Goal: Task Accomplishment & Management: Use online tool/utility

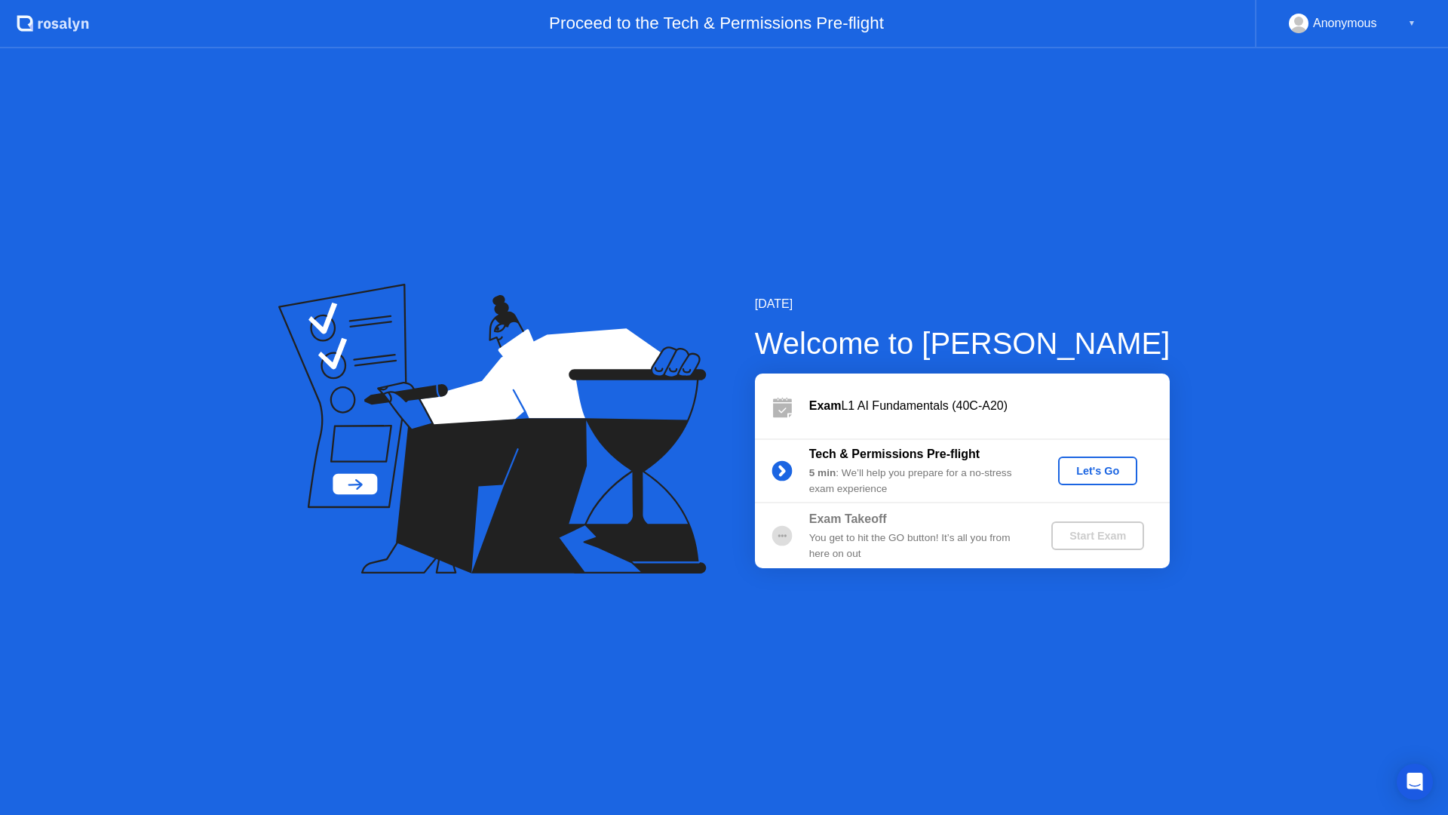
click at [1096, 461] on button "Let's Go" at bounding box center [1097, 470] width 79 height 29
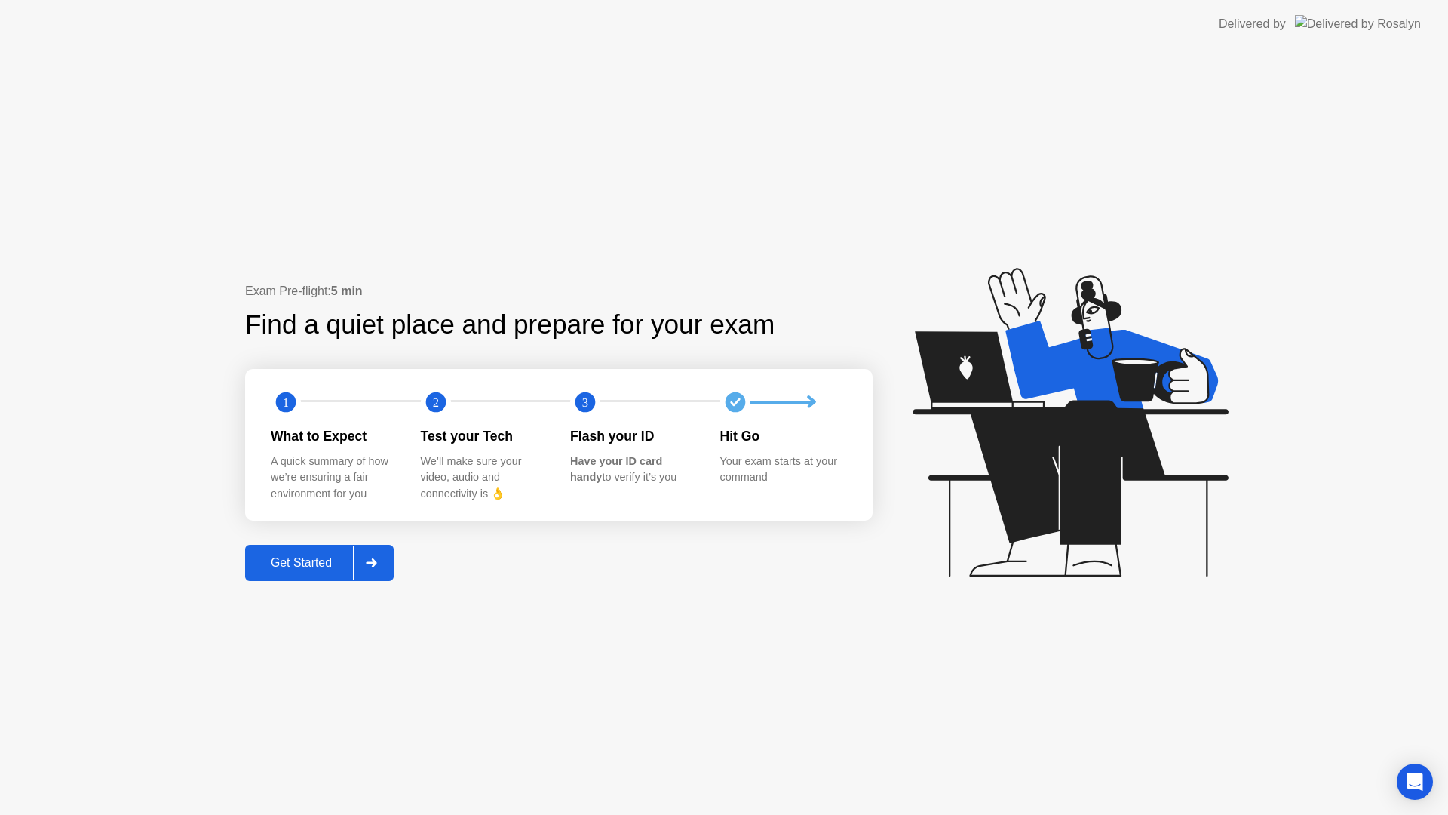
click at [296, 558] on div "Get Started" at bounding box center [301, 563] width 103 height 14
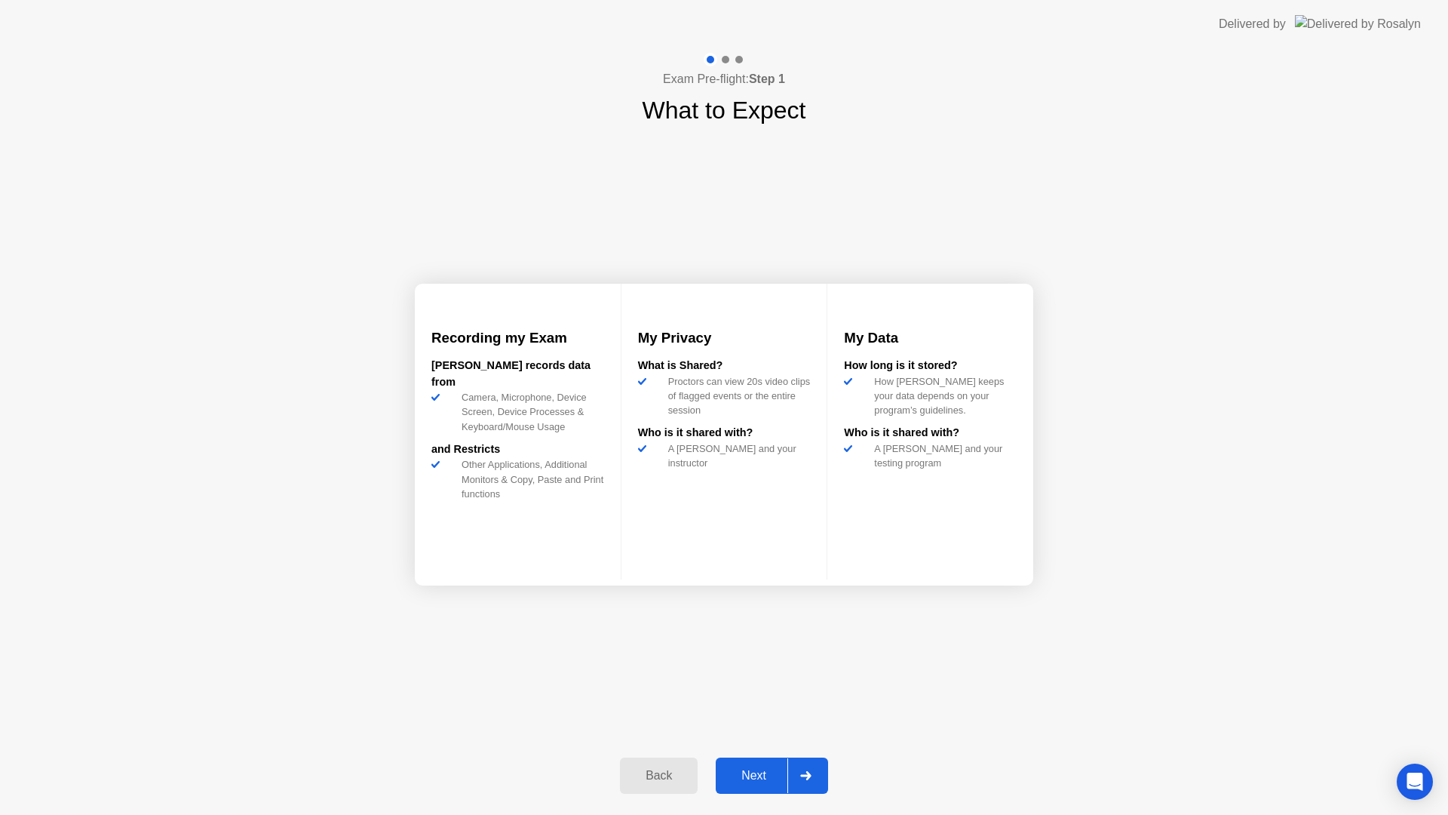
click at [753, 776] on div "Next" at bounding box center [753, 776] width 67 height 14
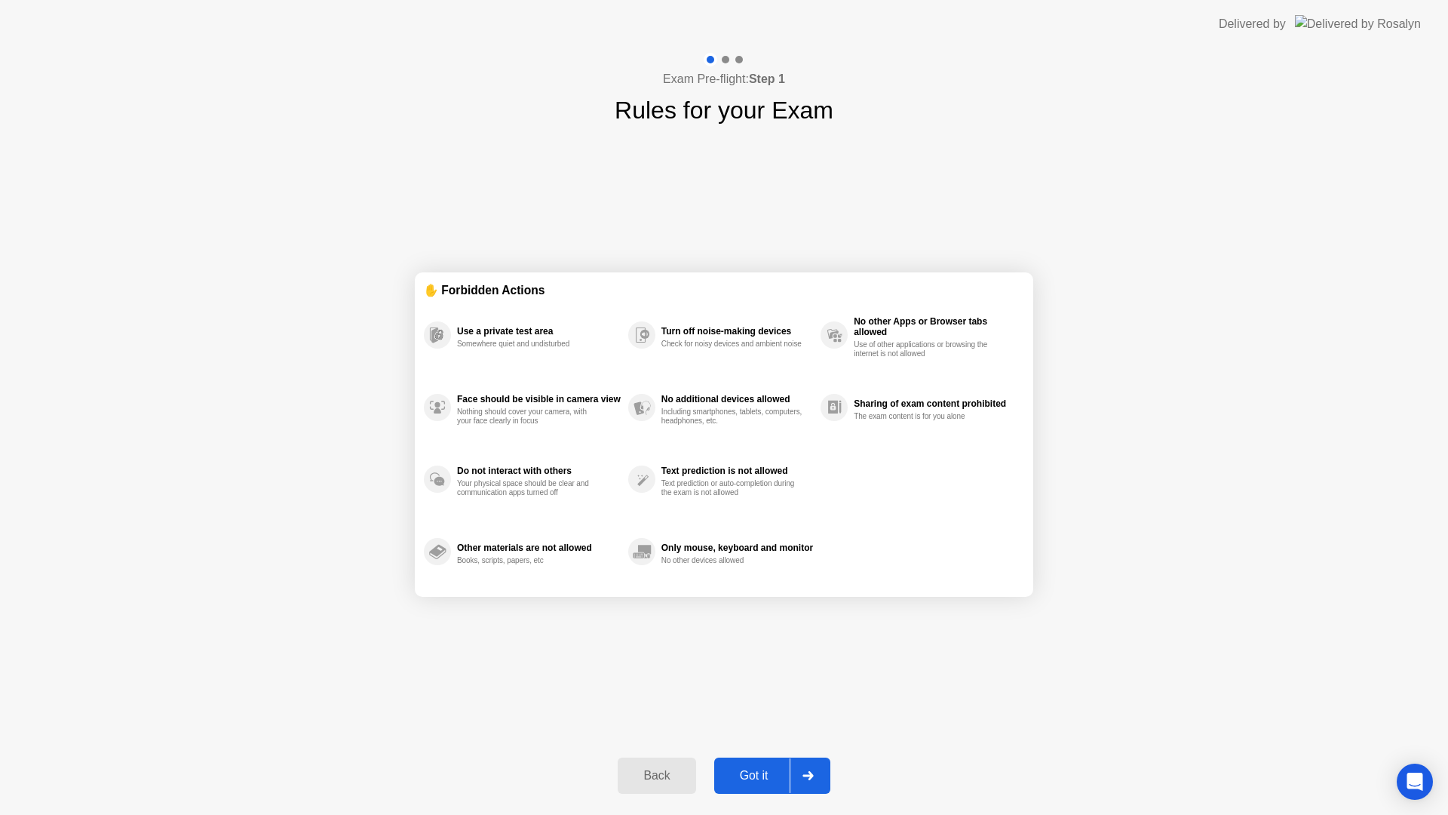
click at [744, 782] on div "Got it" at bounding box center [754, 776] width 71 height 14
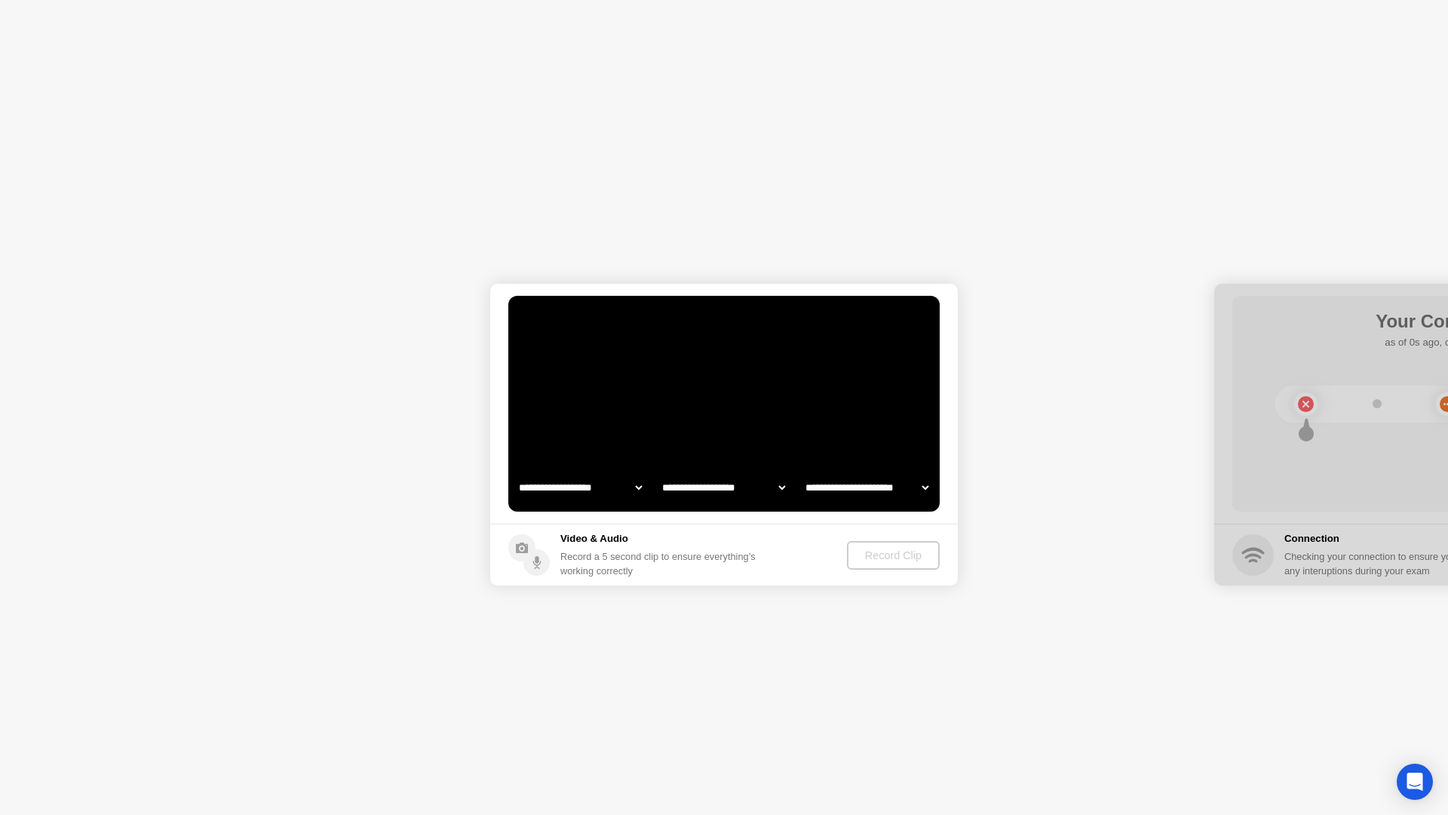
select select "**********"
select select "*******"
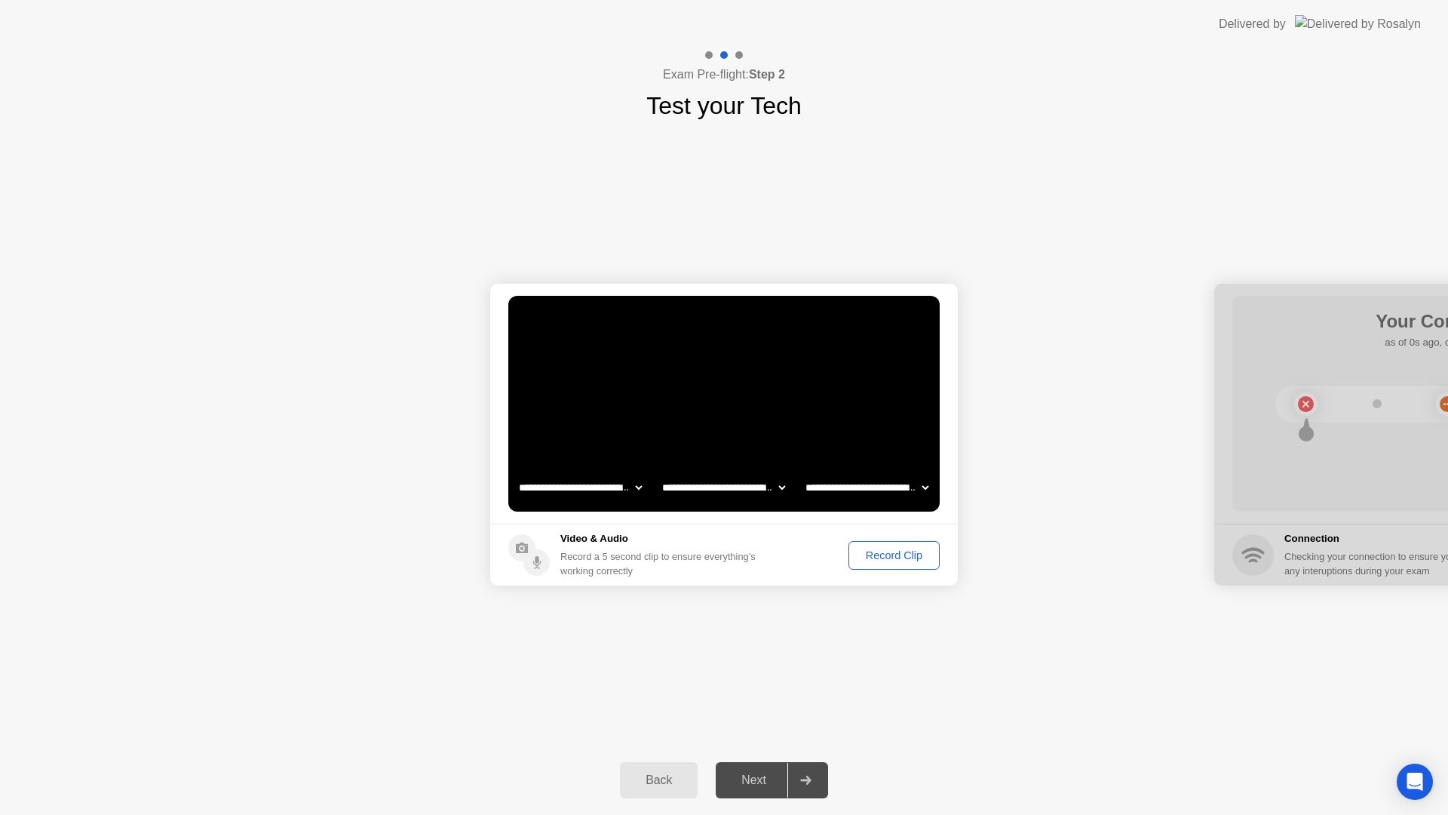
click at [907, 559] on div "Record Clip" at bounding box center [894, 555] width 81 height 12
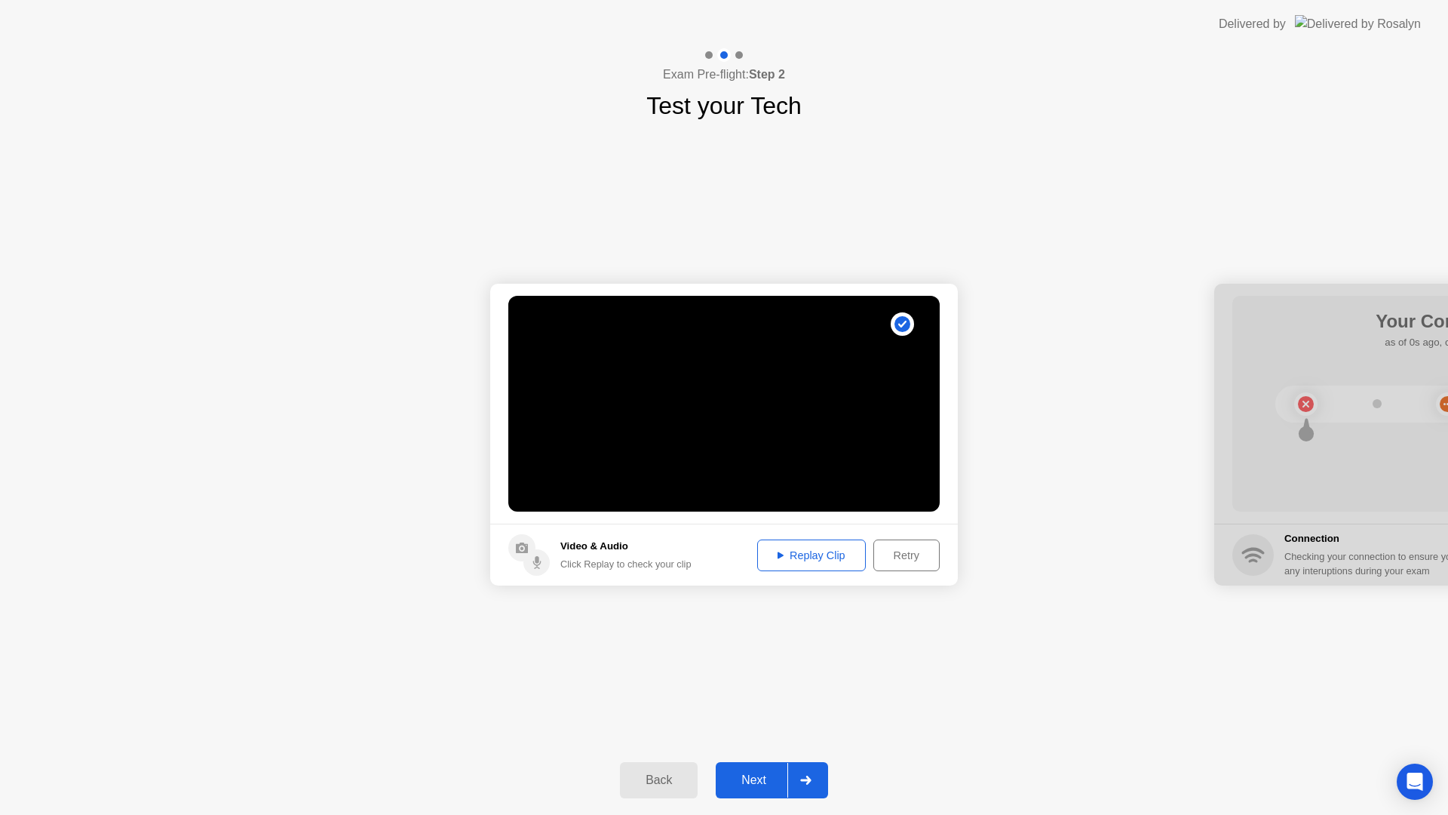
click at [766, 773] on div "Next" at bounding box center [753, 780] width 67 height 14
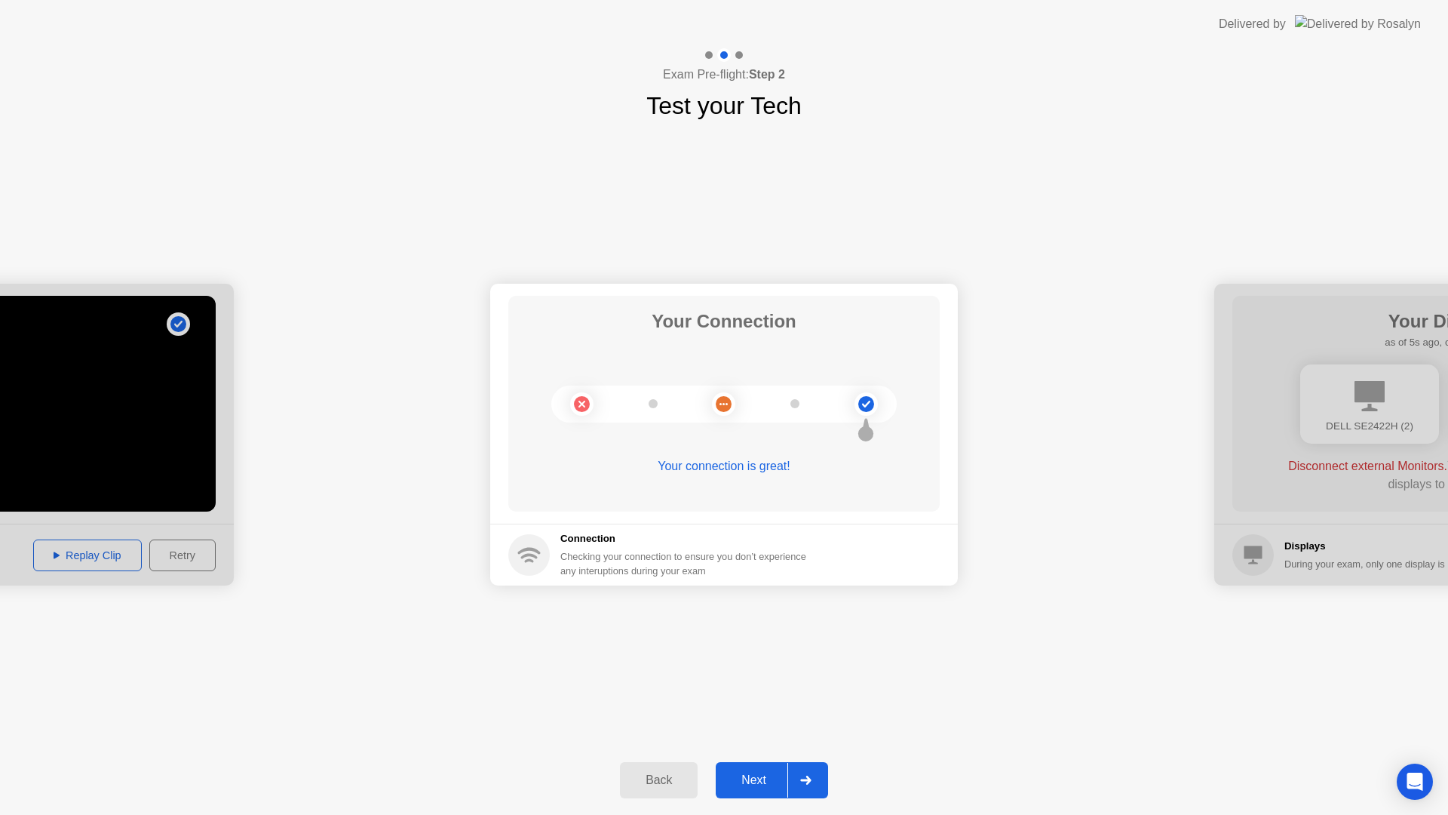
click at [759, 781] on div "Next" at bounding box center [753, 780] width 67 height 14
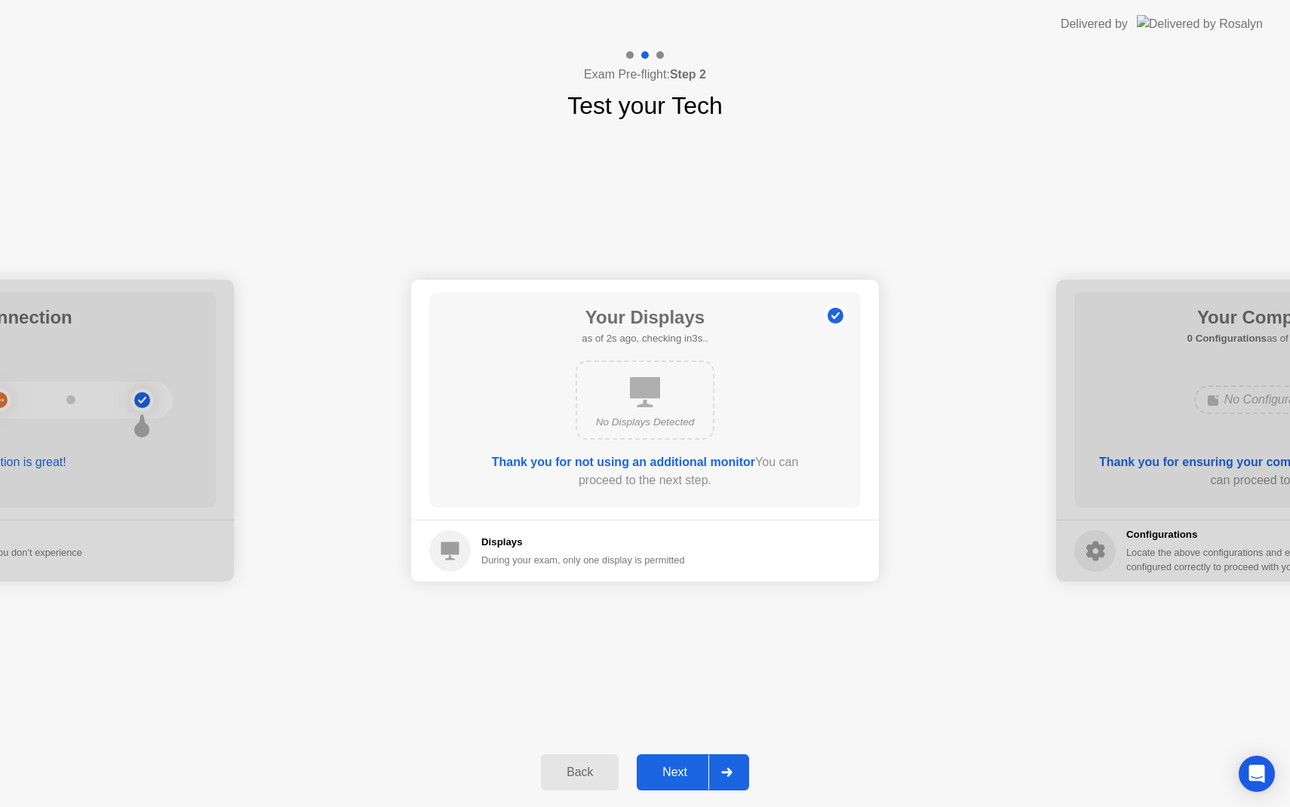
click at [689, 773] on div "Next" at bounding box center [674, 773] width 67 height 14
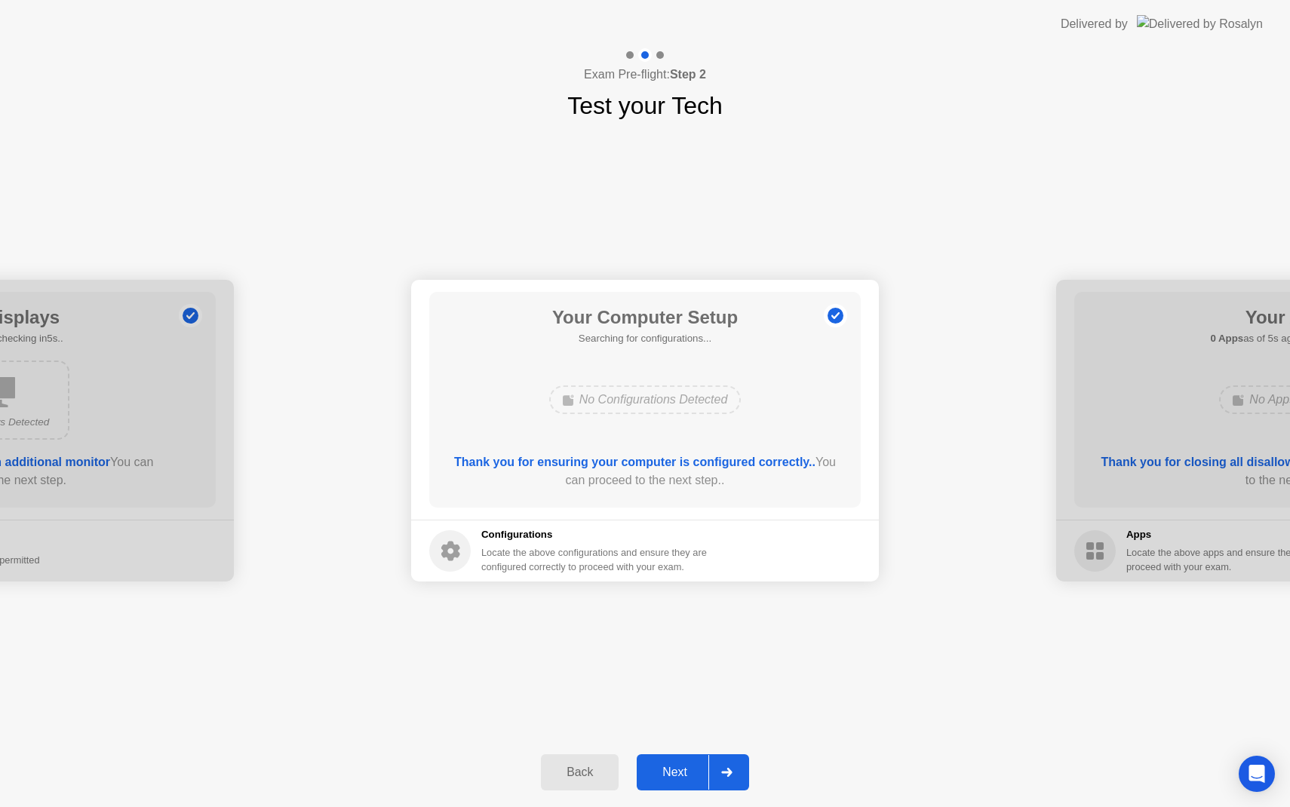
click at [679, 768] on div "Next" at bounding box center [674, 773] width 67 height 14
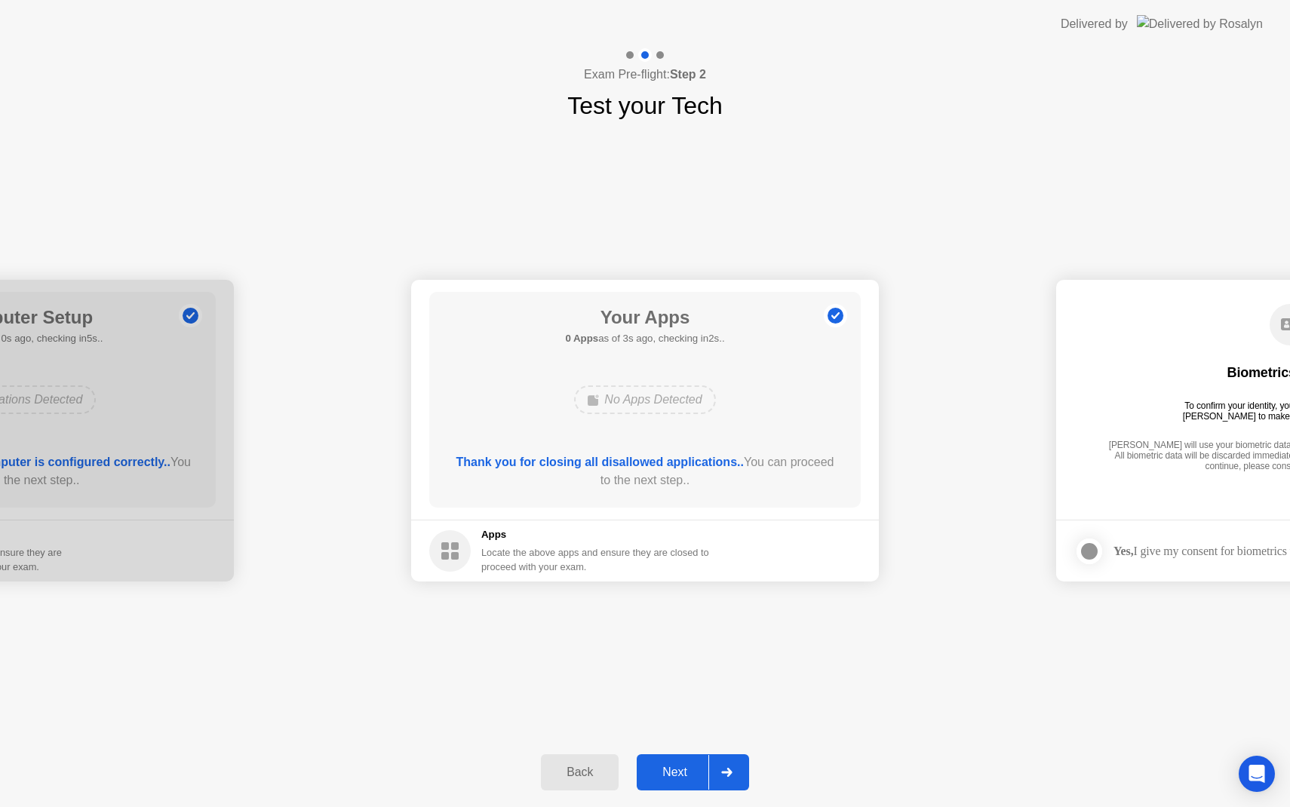
click at [679, 768] on div "Next" at bounding box center [674, 773] width 67 height 14
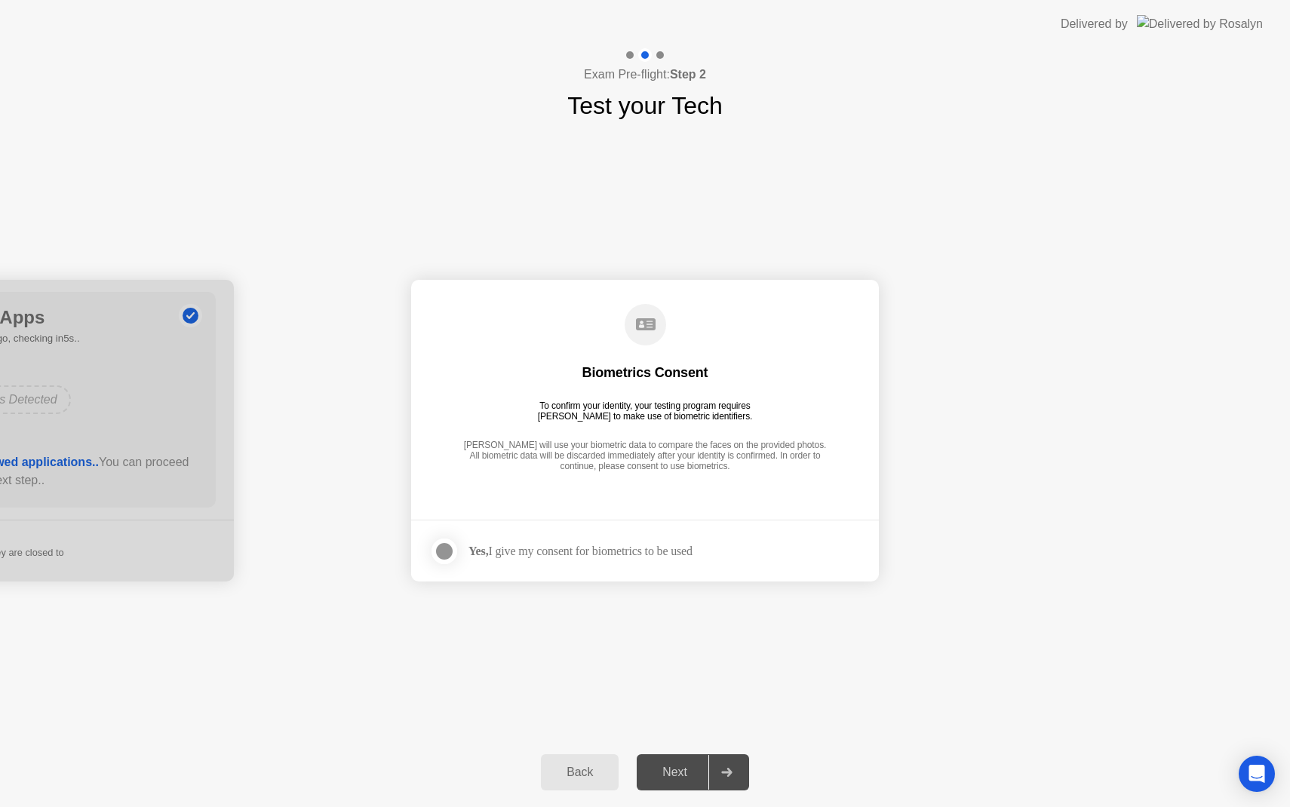
click at [448, 550] on div at bounding box center [444, 551] width 18 height 18
click at [687, 768] on div "Next" at bounding box center [674, 773] width 67 height 14
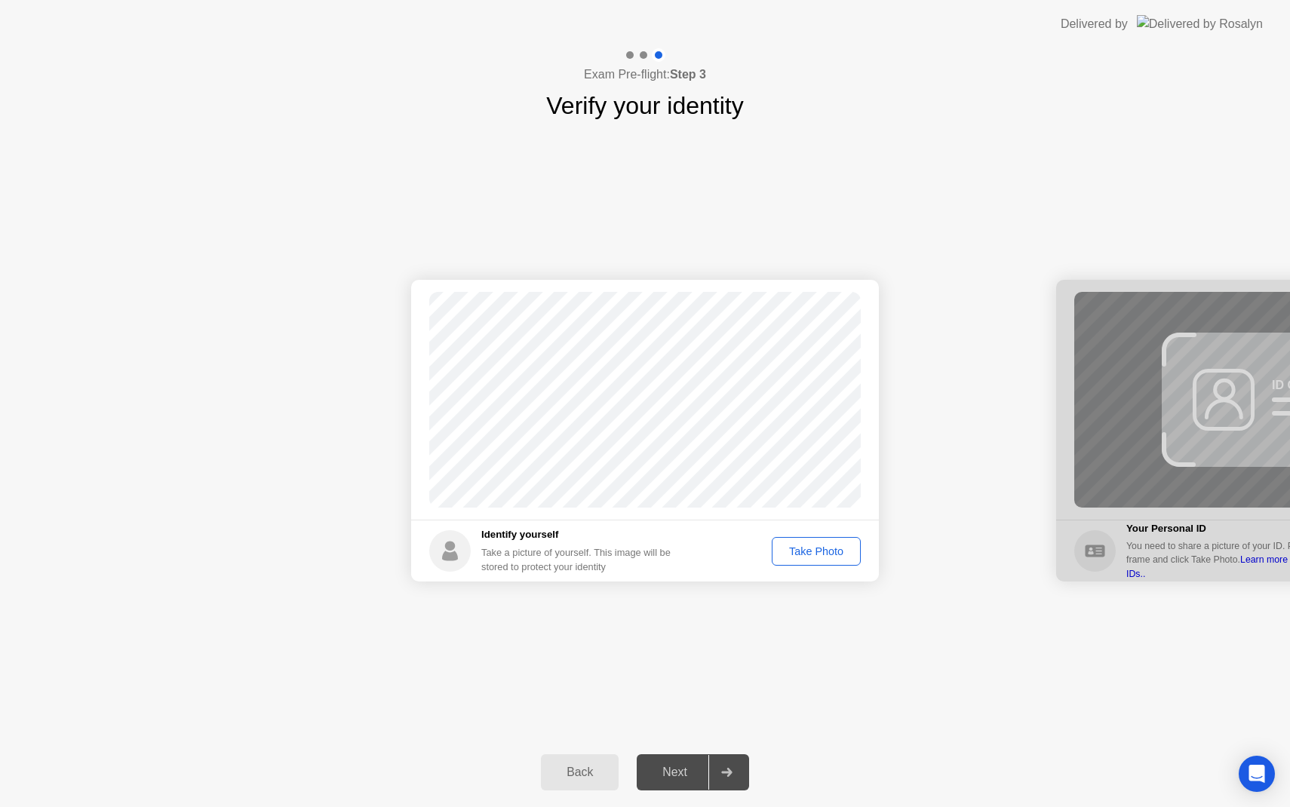
click at [816, 555] on div "Take Photo" at bounding box center [816, 551] width 78 height 12
click at [688, 776] on div "Next" at bounding box center [674, 773] width 67 height 14
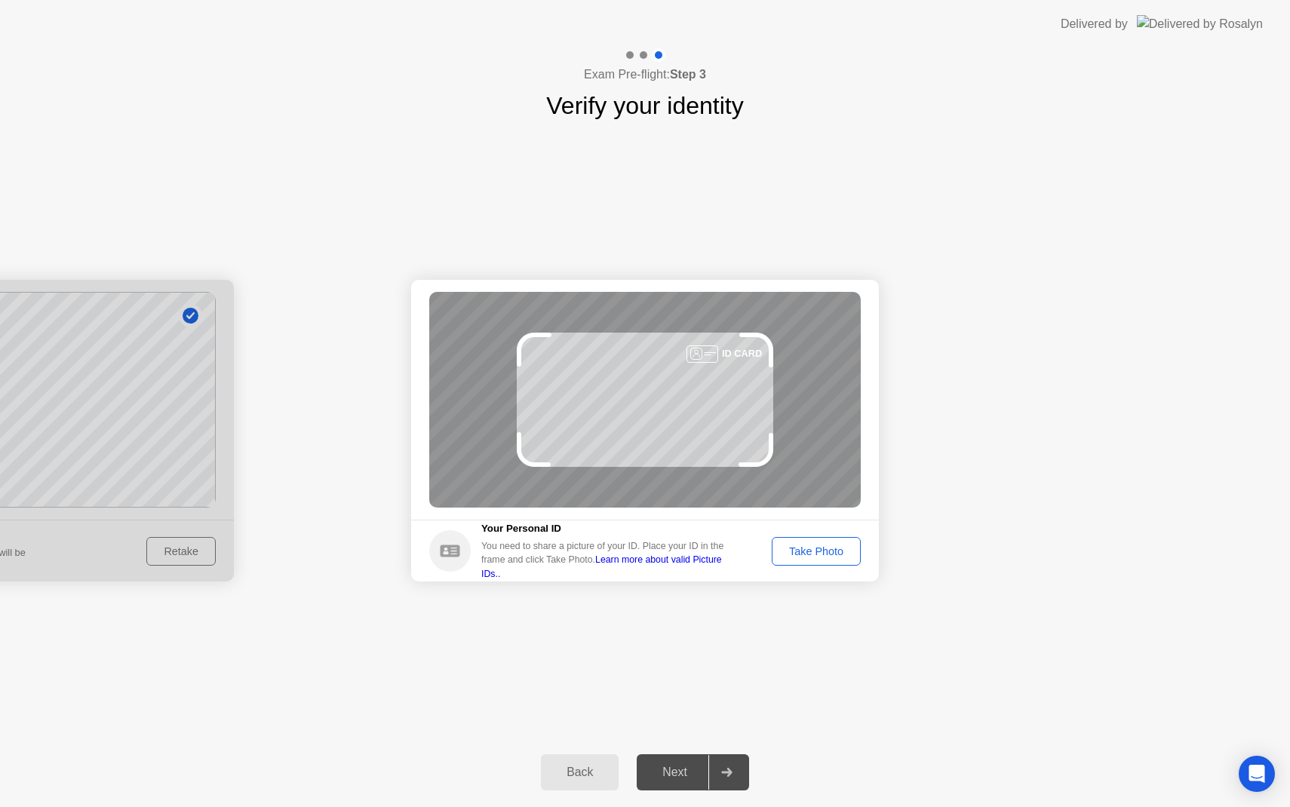
click at [833, 548] on div "Take Photo" at bounding box center [816, 551] width 78 height 12
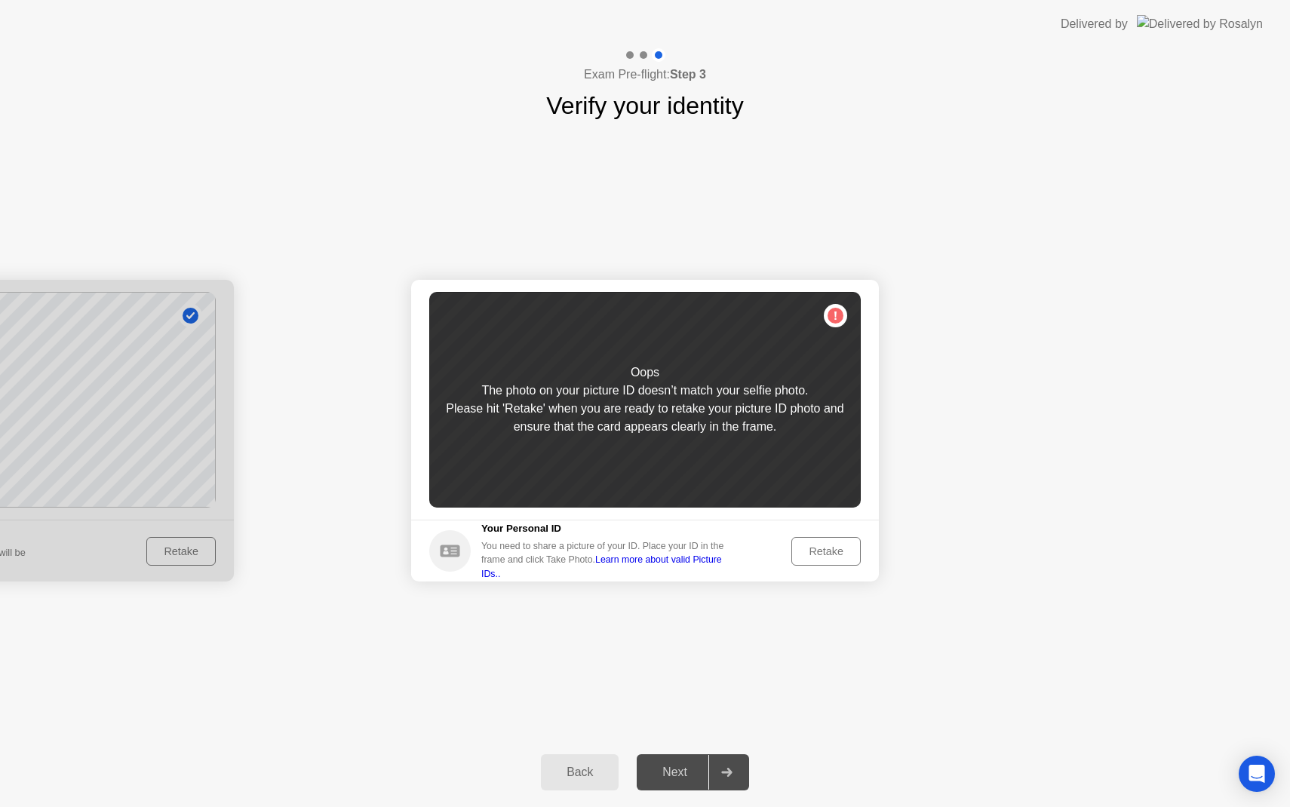
click at [835, 548] on div "Retake" at bounding box center [825, 551] width 59 height 12
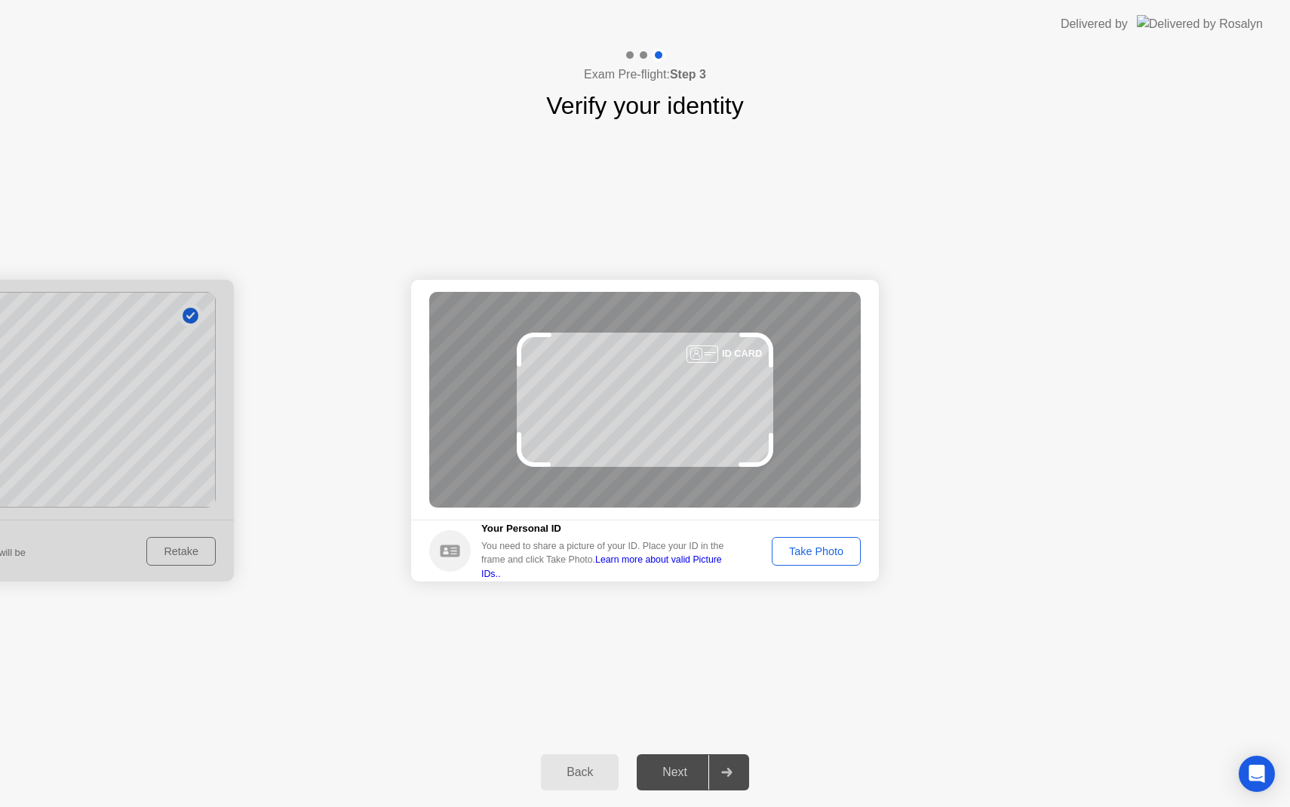
click at [838, 551] on div "Take Photo" at bounding box center [816, 551] width 78 height 12
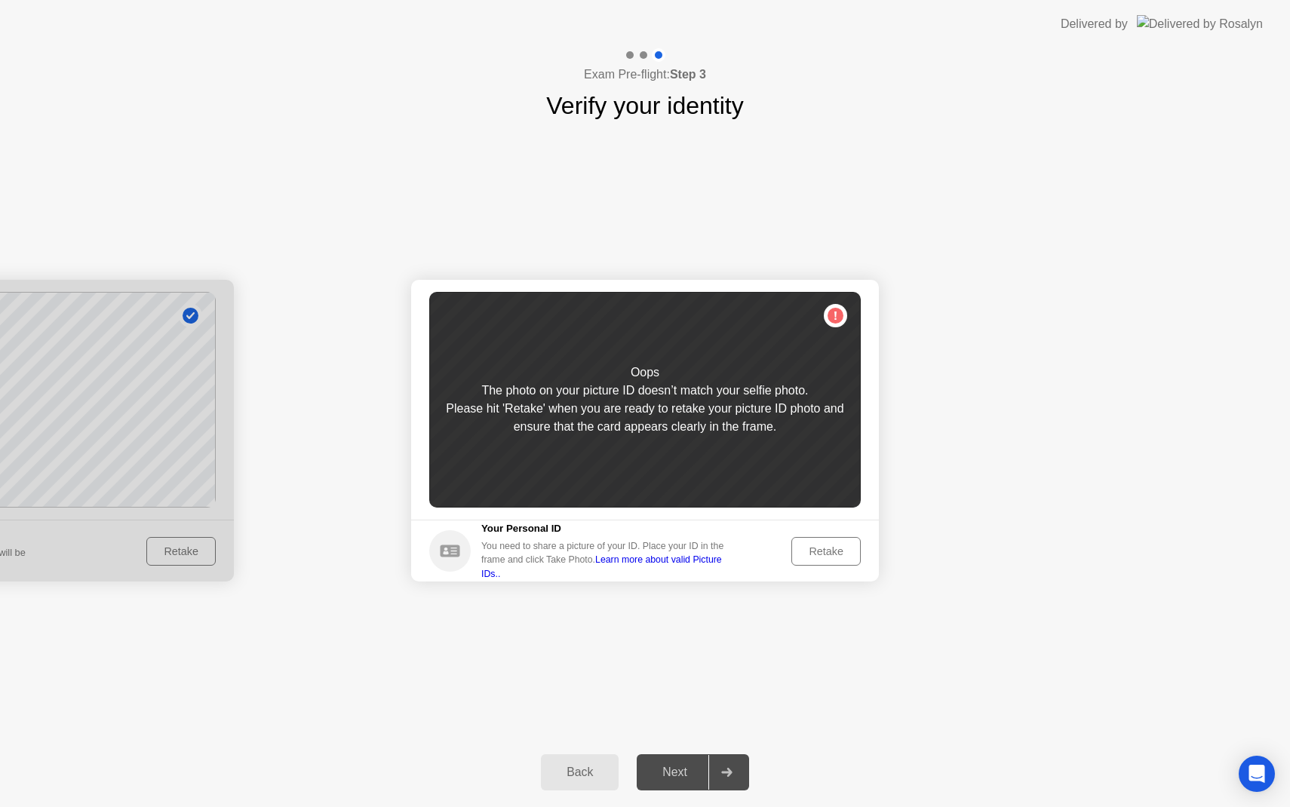
click at [838, 551] on div "Retake" at bounding box center [825, 551] width 59 height 12
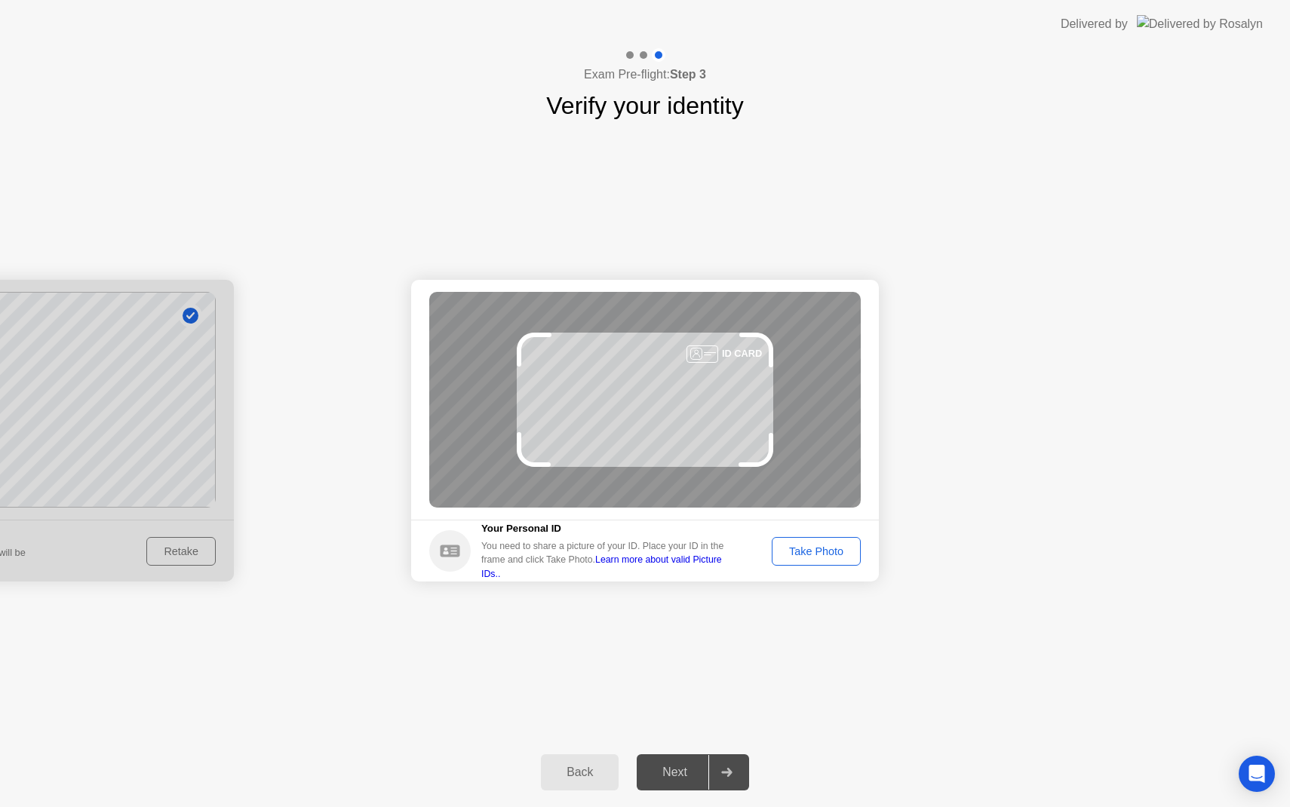
click at [838, 551] on div "Take Photo" at bounding box center [816, 551] width 78 height 12
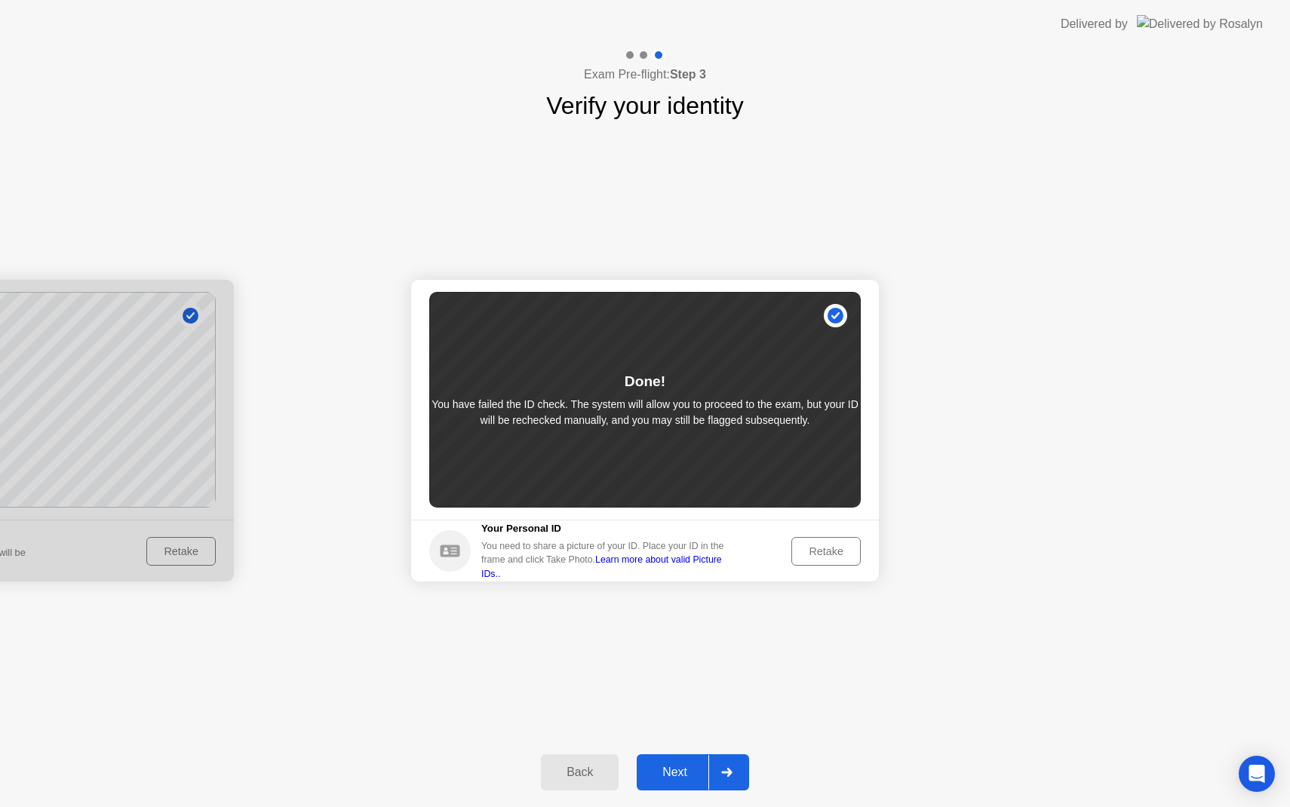
click at [691, 767] on div "Next" at bounding box center [674, 773] width 67 height 14
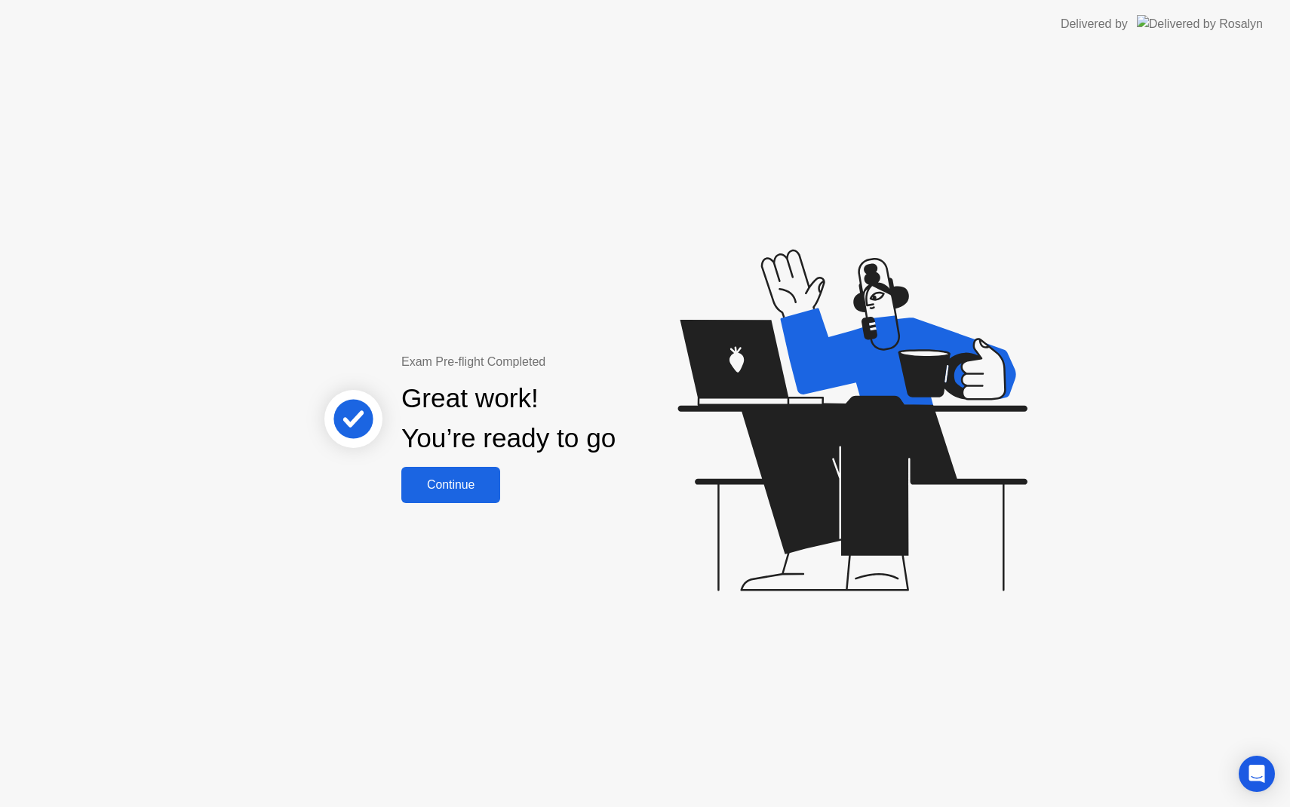
click at [479, 488] on div "Continue" at bounding box center [451, 485] width 90 height 14
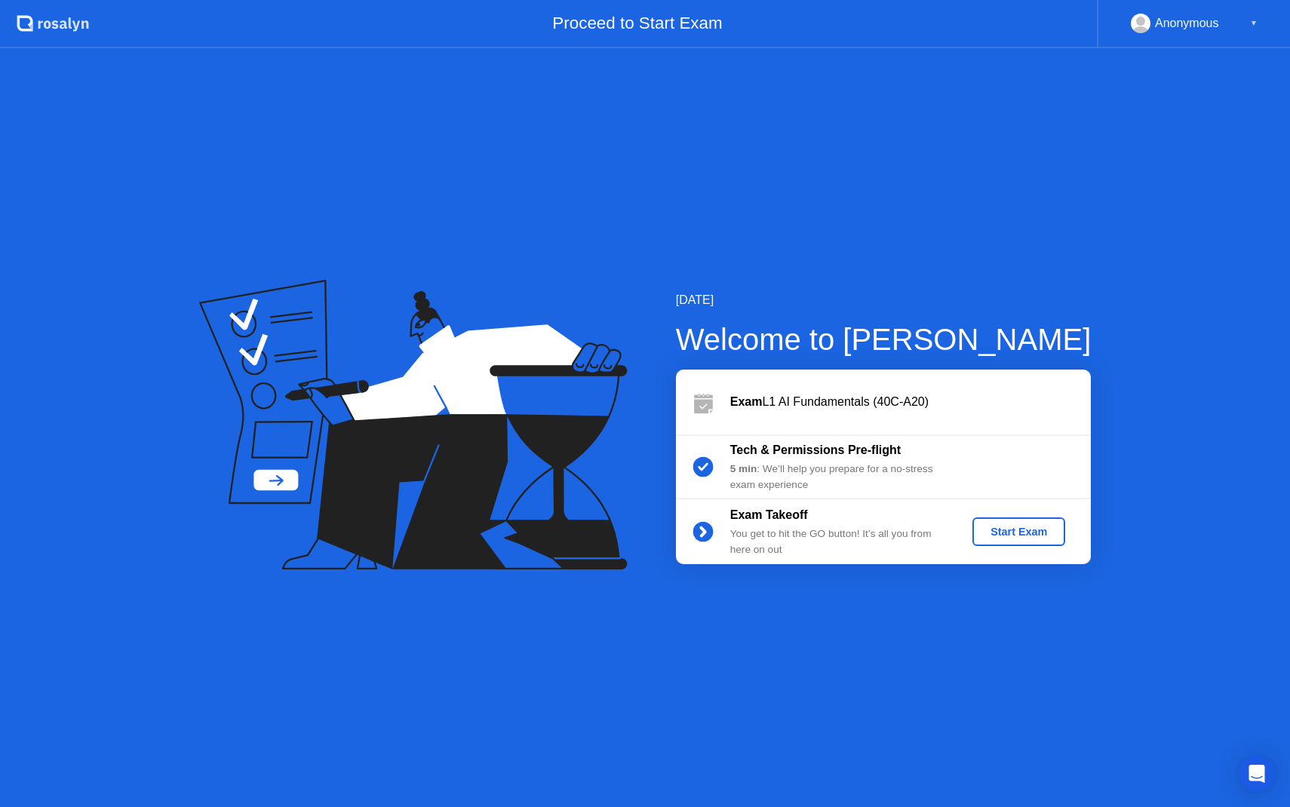
click at [1011, 526] on div "Start Exam" at bounding box center [1018, 532] width 81 height 12
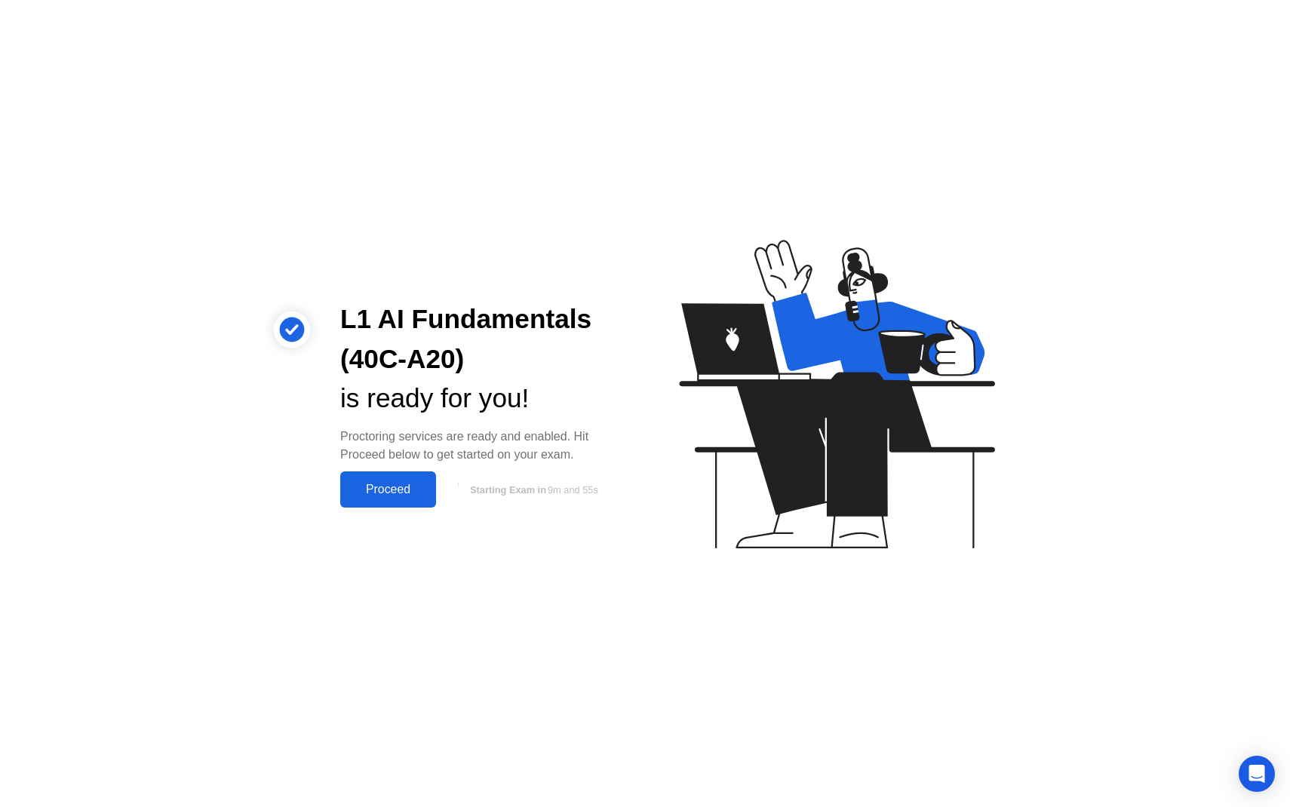
click at [392, 486] on div "Proceed" at bounding box center [388, 490] width 87 height 14
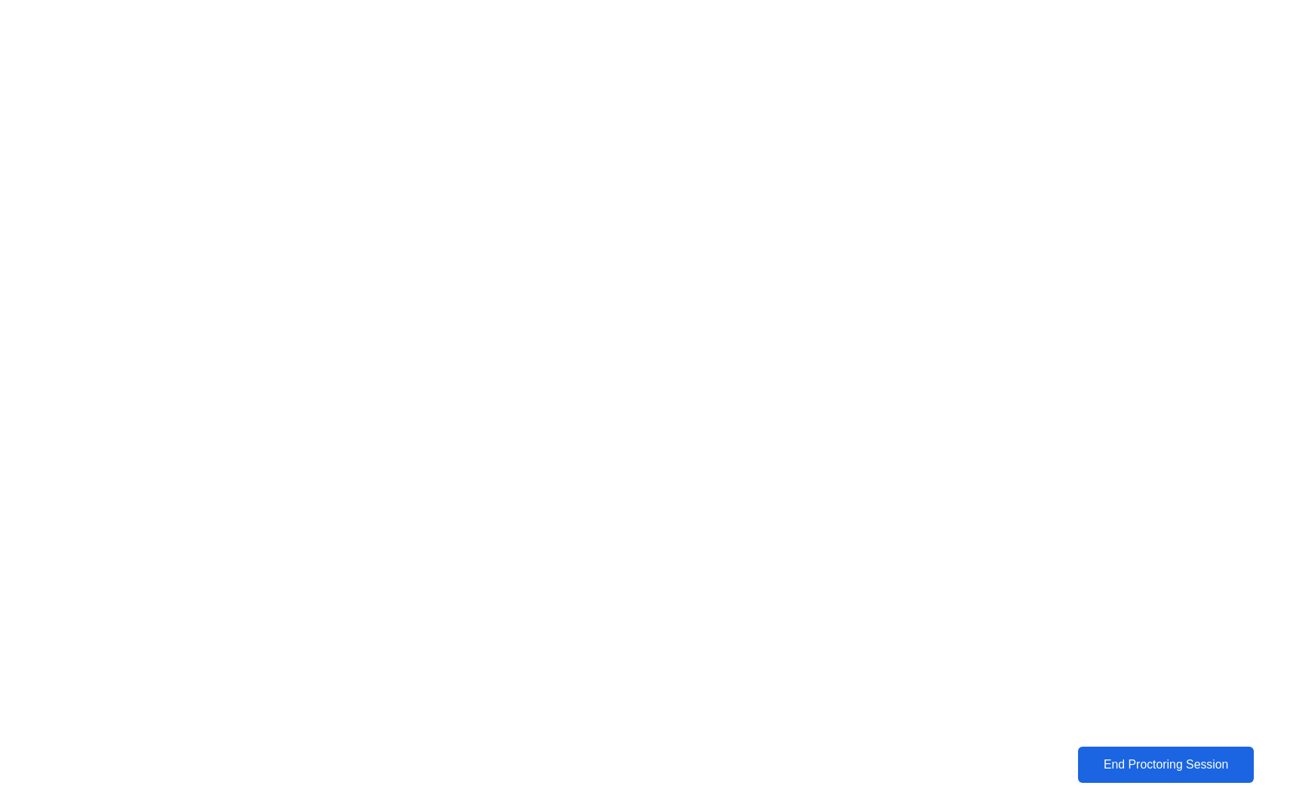
click at [1140, 761] on div "End Proctoring Session" at bounding box center [1165, 765] width 167 height 14
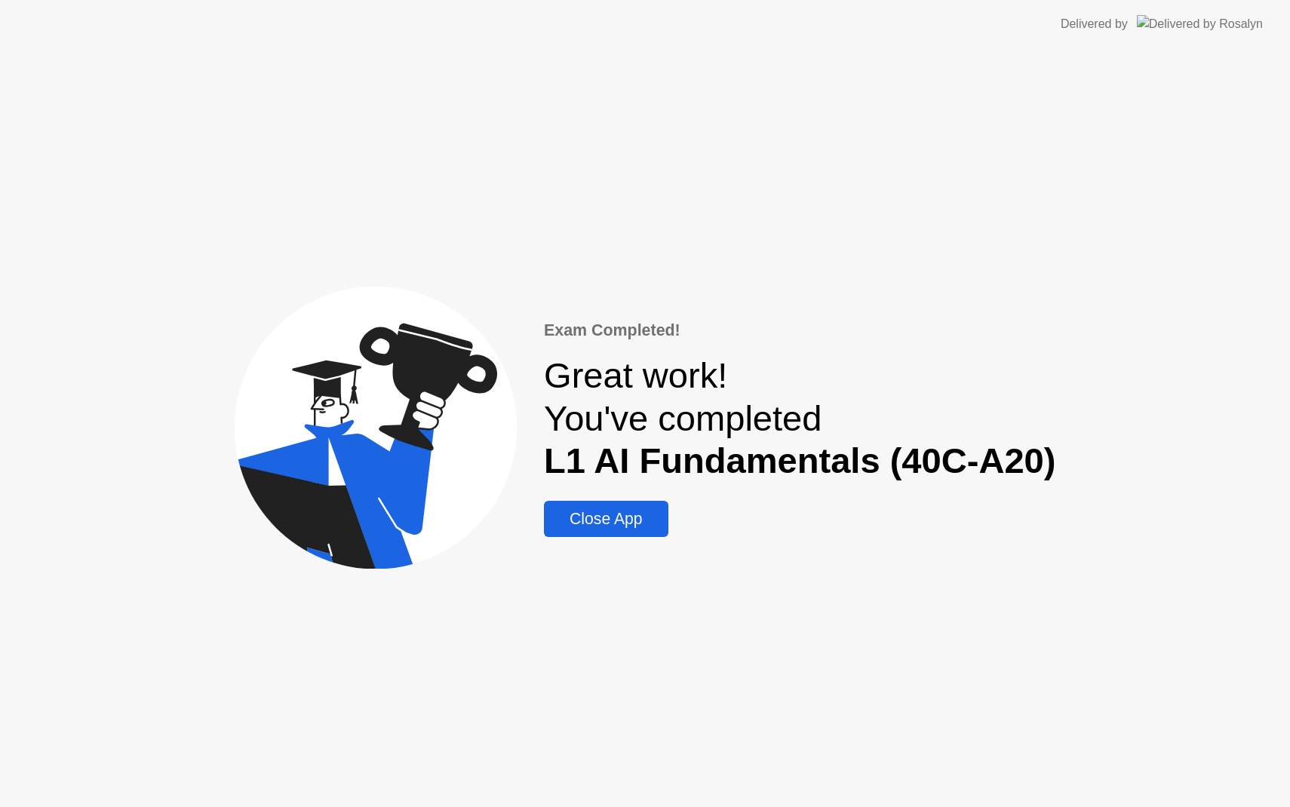
click at [606, 521] on div "Close App" at bounding box center [605, 519] width 115 height 18
